Goal: Transaction & Acquisition: Purchase product/service

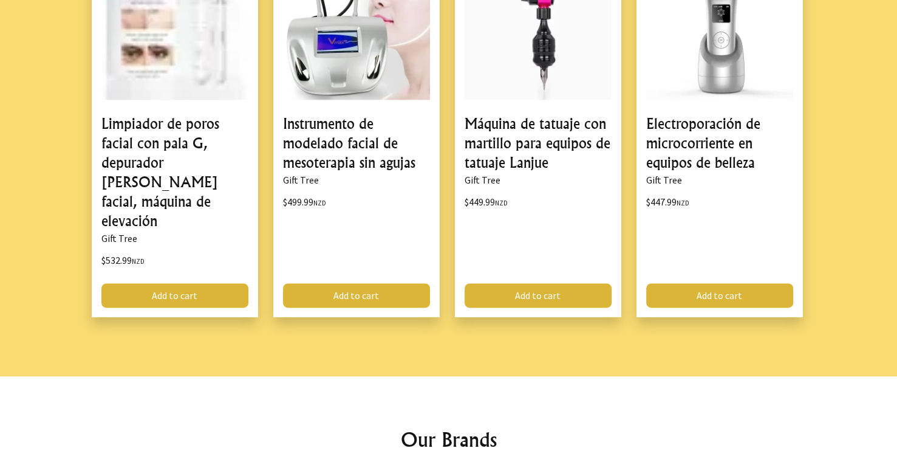
scroll to position [1698, 0]
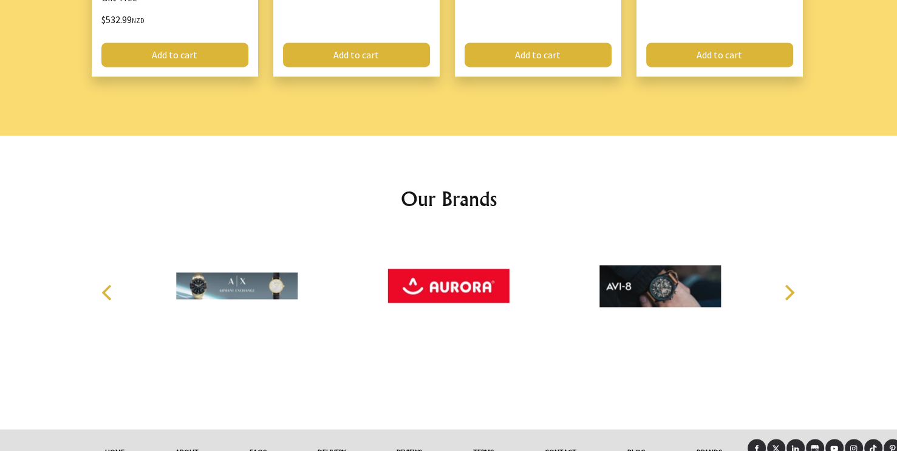
click at [118, 234] on div at bounding box center [448, 292] width 719 height 118
click at [111, 284] on icon "Previous" at bounding box center [108, 292] width 16 height 16
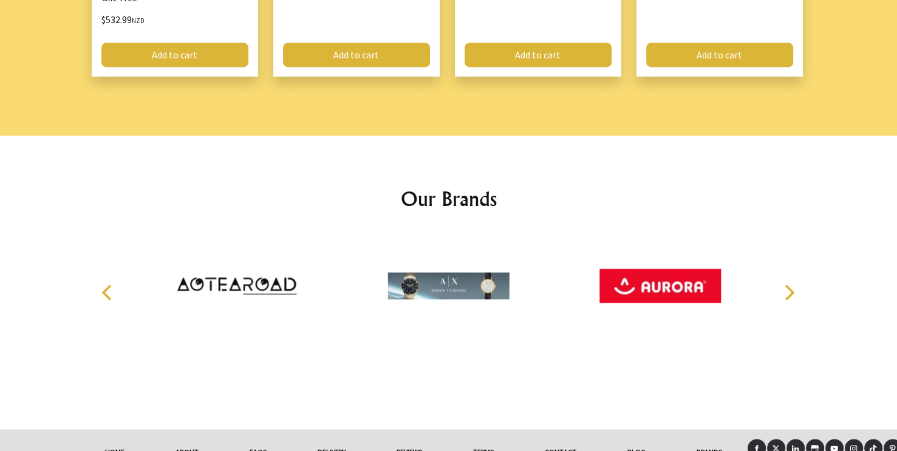
click at [791, 284] on icon "Next" at bounding box center [790, 292] width 10 height 16
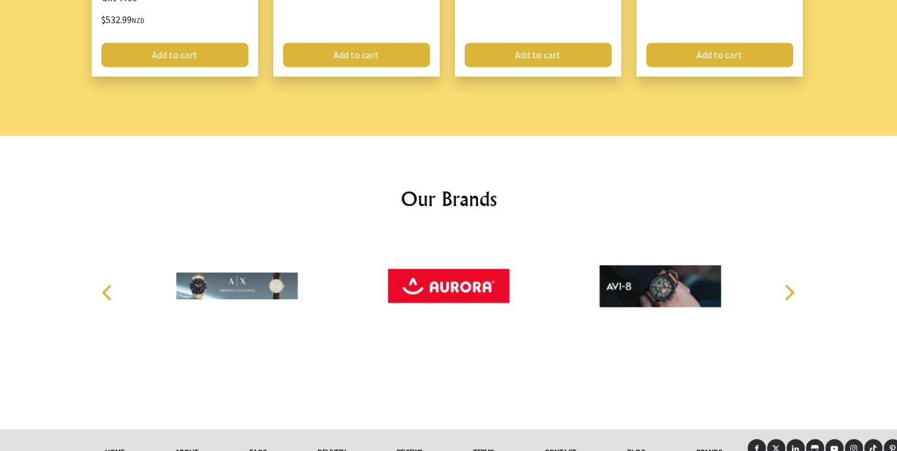
click at [791, 284] on icon "Next" at bounding box center [790, 292] width 10 height 16
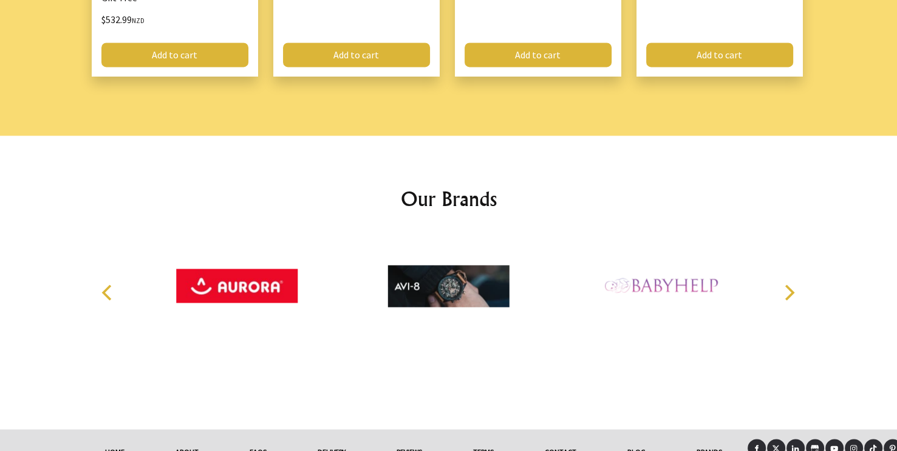
click at [791, 284] on icon "Next" at bounding box center [790, 292] width 10 height 16
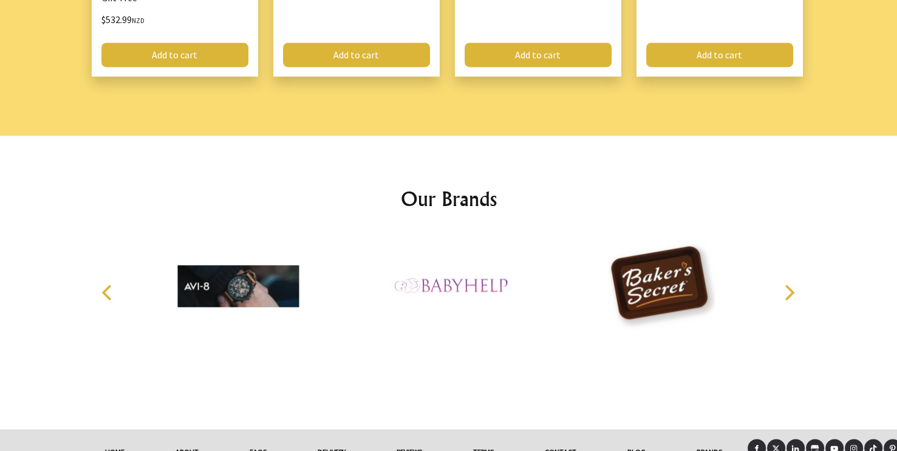
click at [791, 284] on icon "Next" at bounding box center [790, 292] width 10 height 16
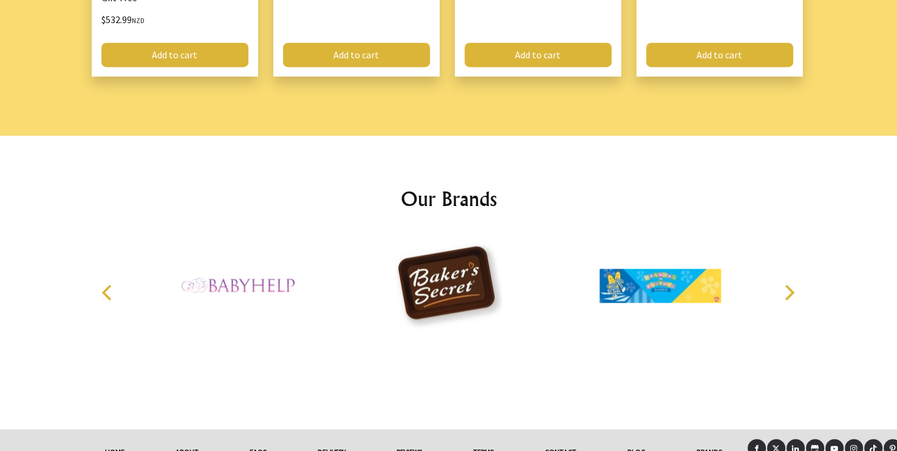
click at [791, 284] on icon "Next" at bounding box center [790, 292] width 10 height 16
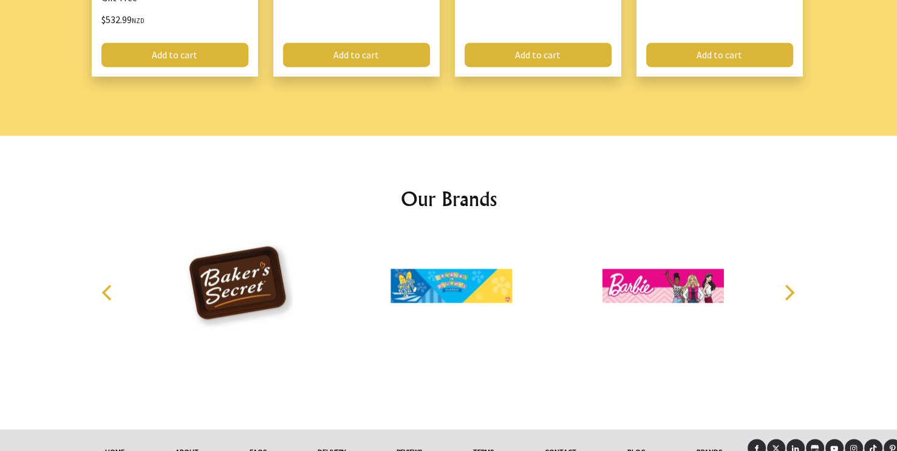
click at [791, 284] on icon "Next" at bounding box center [790, 292] width 10 height 16
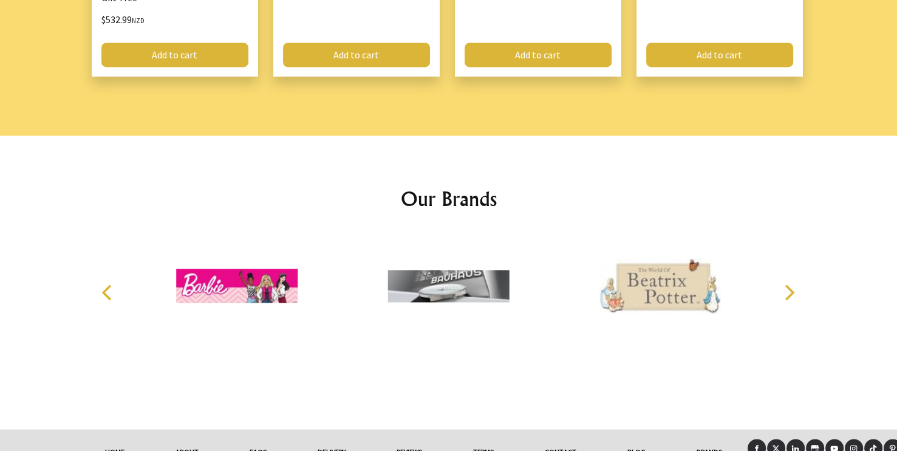
click at [791, 284] on icon "Next" at bounding box center [790, 292] width 10 height 16
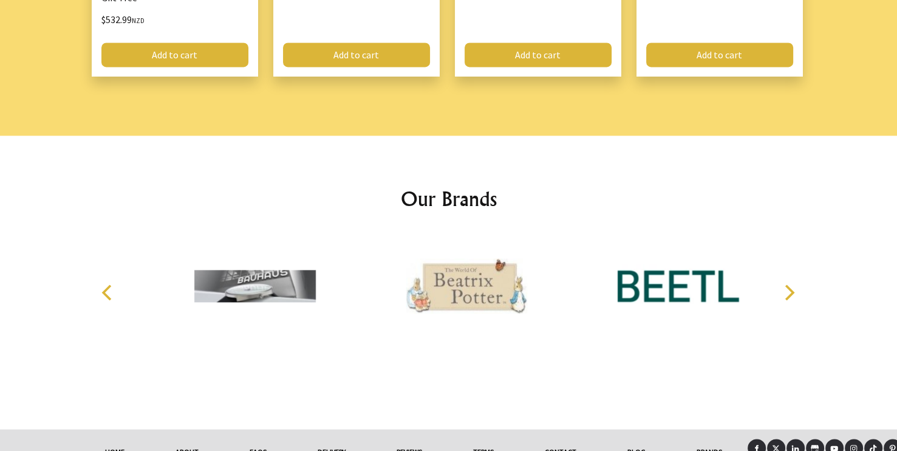
click at [791, 284] on icon "Next" at bounding box center [790, 292] width 10 height 16
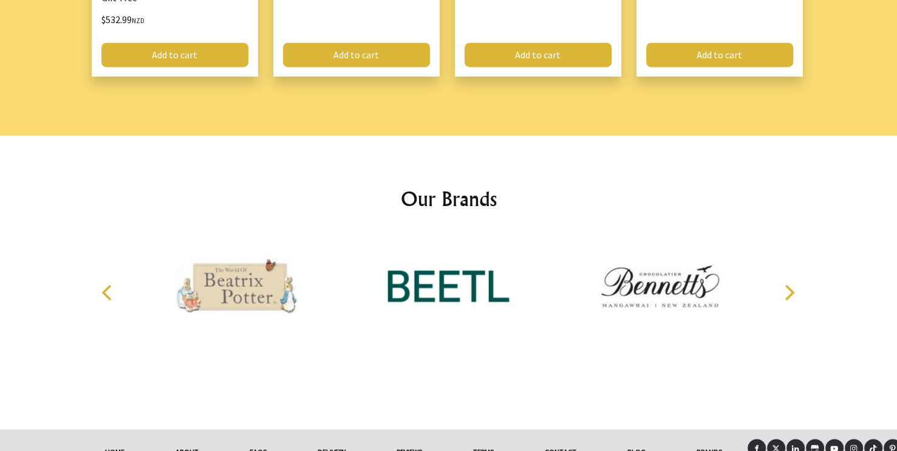
click at [791, 284] on icon "Next" at bounding box center [790, 292] width 10 height 16
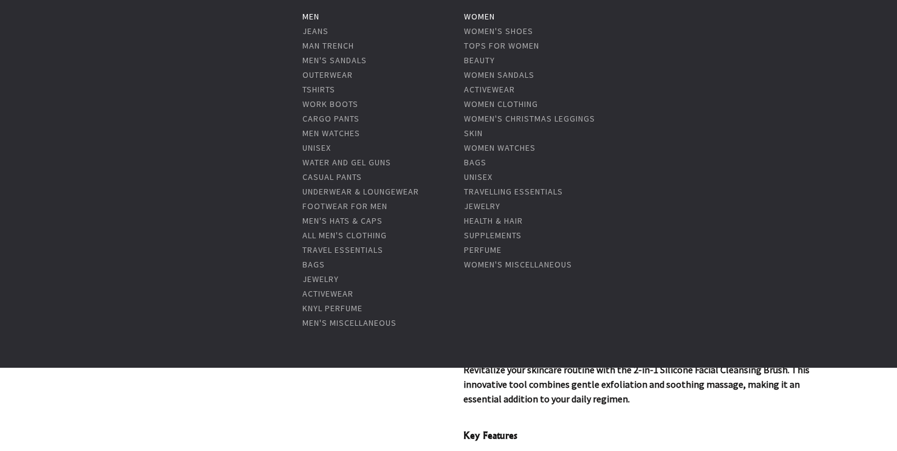
scroll to position [121, 0]
